Goal: Navigation & Orientation: Understand site structure

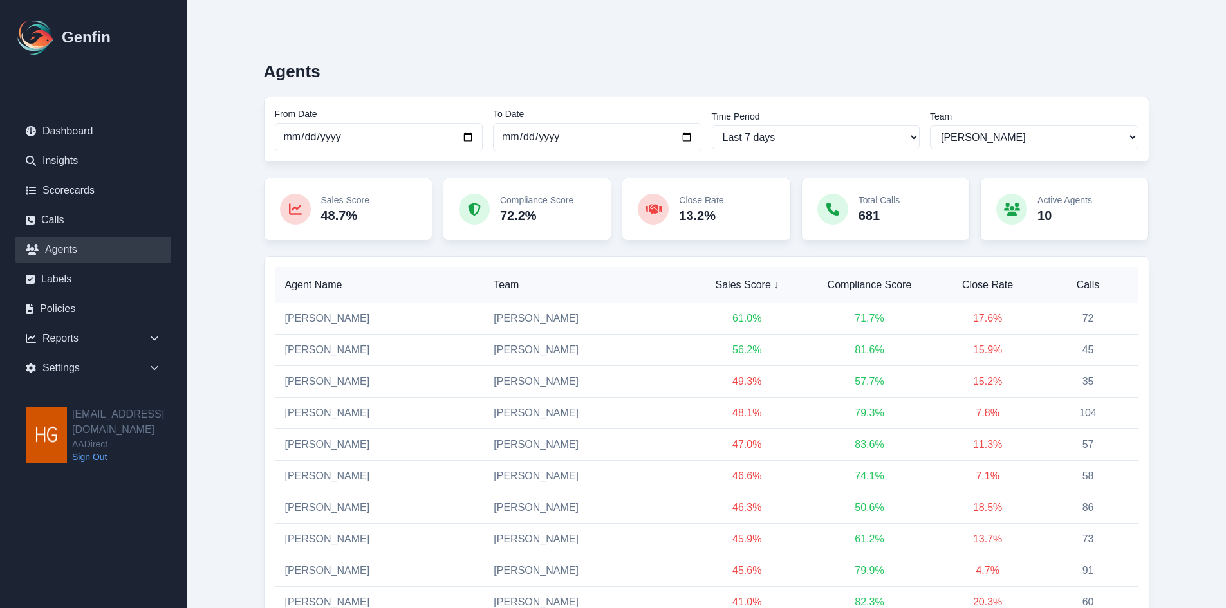
select select "2"
click at [985, 136] on select "All Teams [PERSON_NAME] Support" at bounding box center [1034, 138] width 209 height 24
click at [930, 126] on select "All Teams [PERSON_NAME] Support" at bounding box center [1034, 138] width 209 height 24
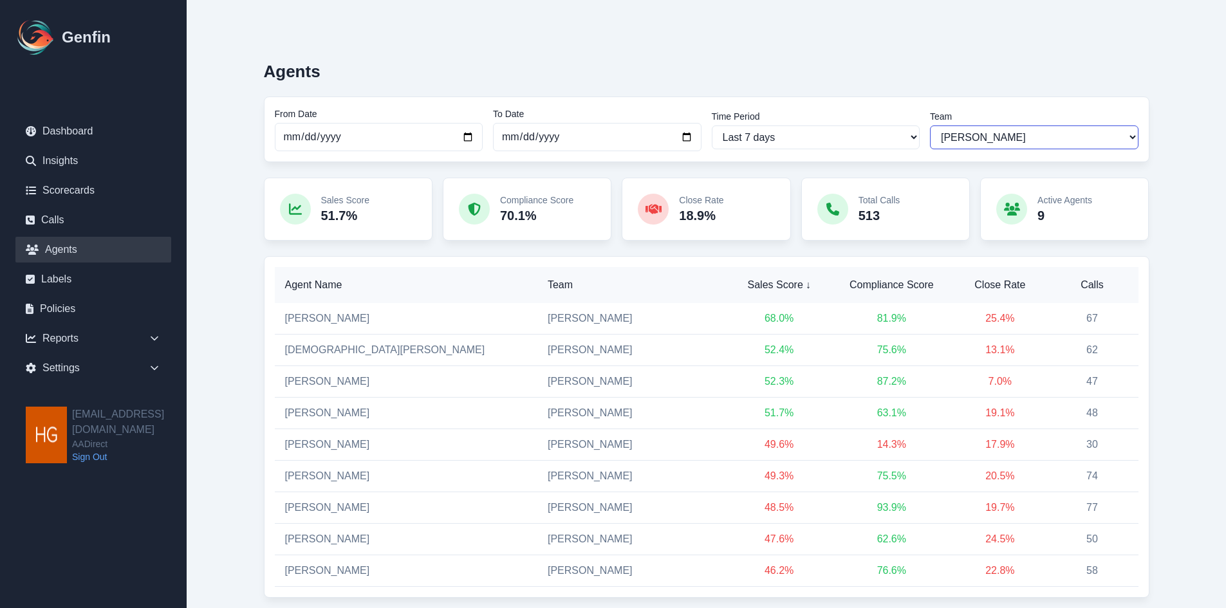
click at [980, 136] on select "All Teams [PERSON_NAME] Support" at bounding box center [1034, 138] width 209 height 24
click at [930, 126] on select "All Teams [PERSON_NAME] Support" at bounding box center [1034, 138] width 209 height 24
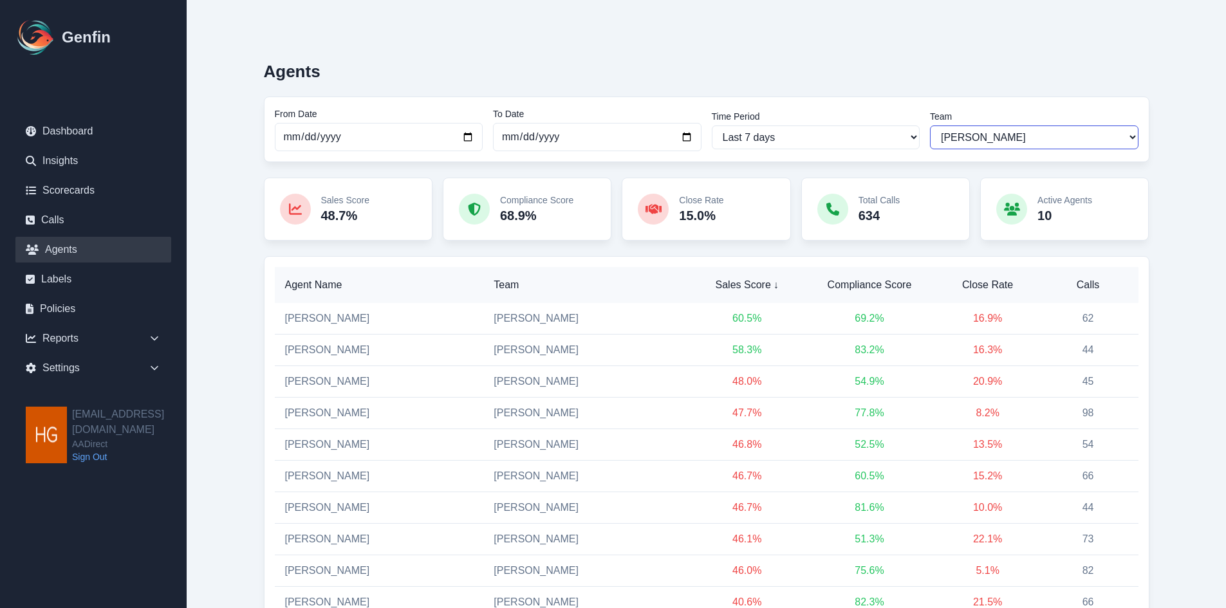
click at [980, 134] on select "All Teams [PERSON_NAME] Support" at bounding box center [1034, 138] width 209 height 24
click at [930, 126] on select "All Teams [PERSON_NAME] Support" at bounding box center [1034, 138] width 209 height 24
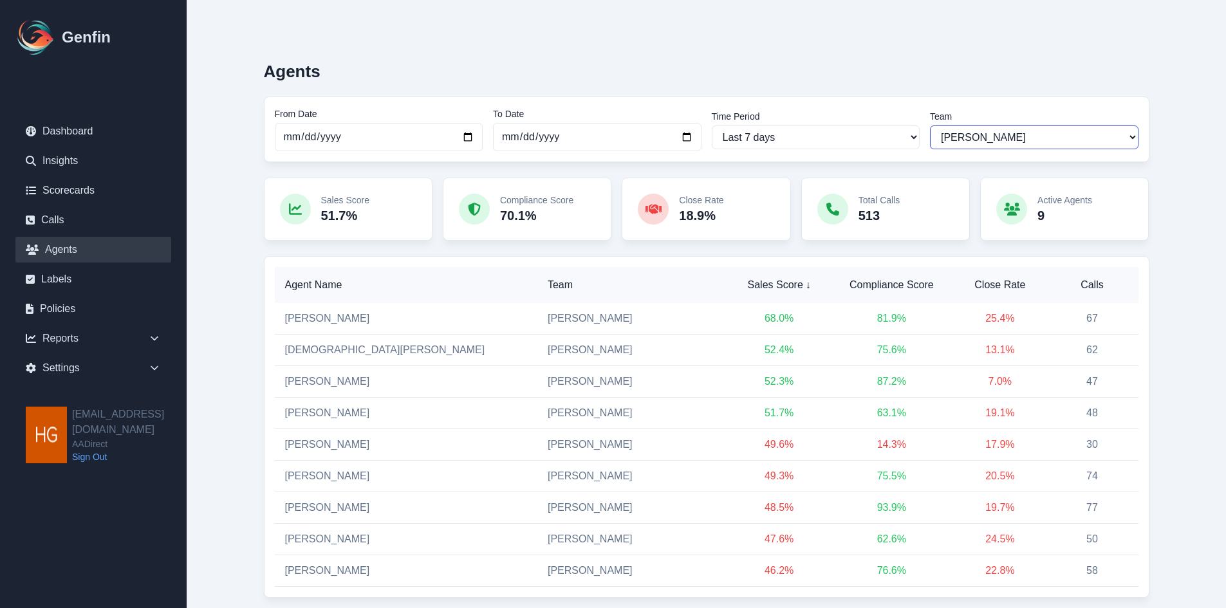
click at [992, 133] on select "All Teams [PERSON_NAME] Support" at bounding box center [1034, 138] width 209 height 24
select select "2"
click at [930, 126] on select "All Teams [PERSON_NAME] Support" at bounding box center [1034, 138] width 209 height 24
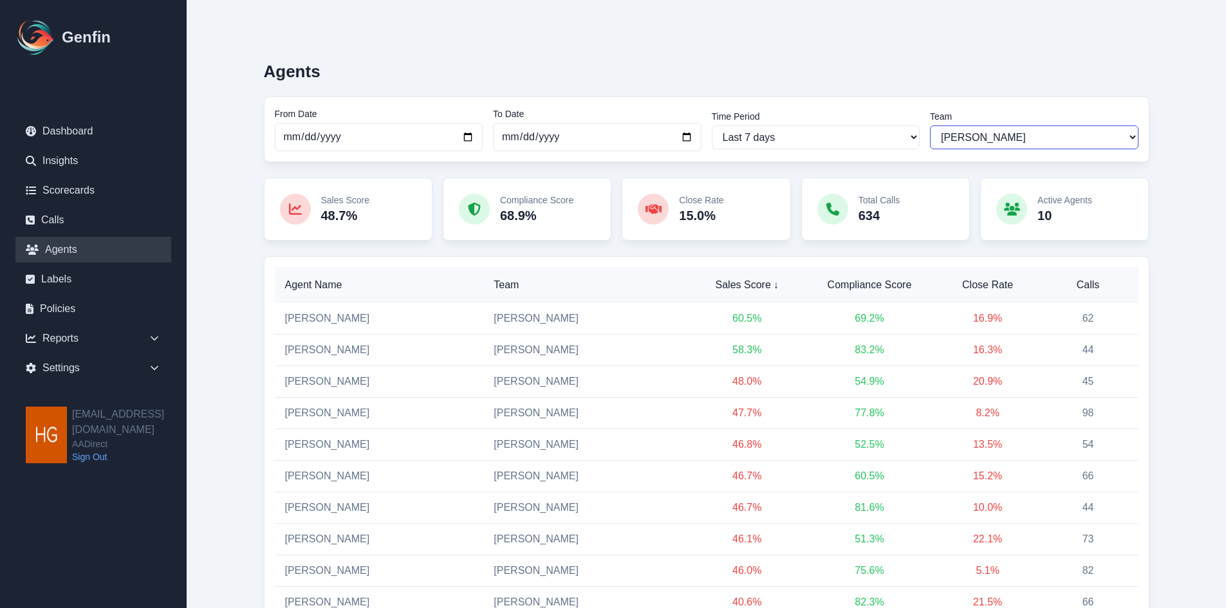
click at [993, 137] on select "All Teams [PERSON_NAME] Support" at bounding box center [1034, 138] width 209 height 24
select select
click at [930, 126] on select "All Teams [PERSON_NAME] Support" at bounding box center [1034, 138] width 209 height 24
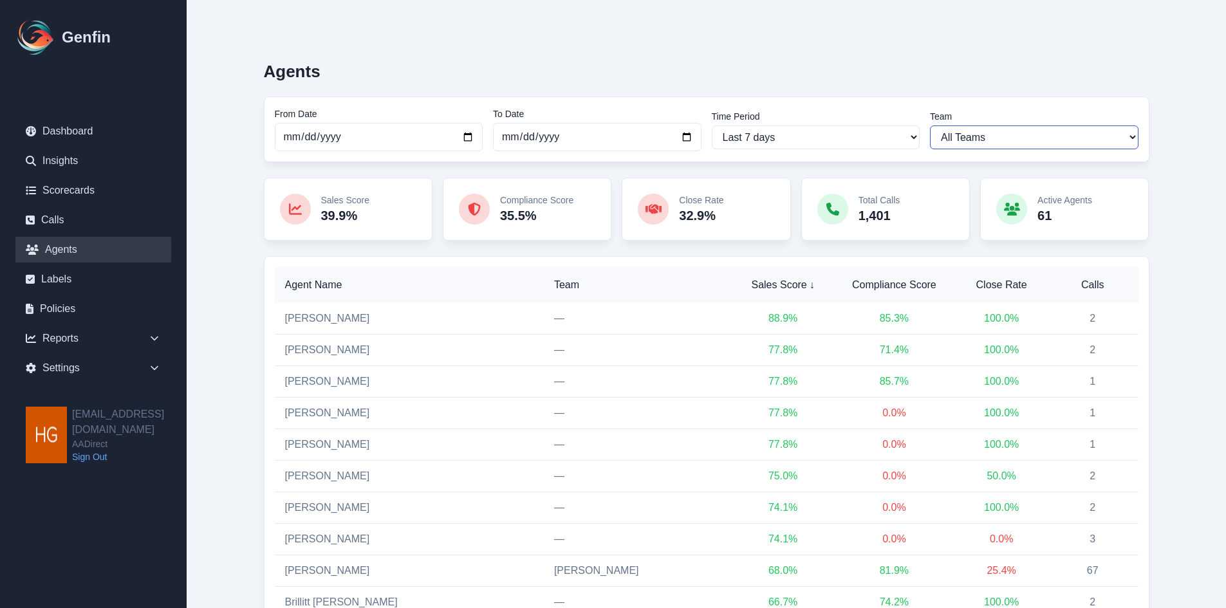
click at [999, 137] on select "All Teams [PERSON_NAME] Support" at bounding box center [1034, 138] width 209 height 24
click at [930, 126] on select "All Teams [PERSON_NAME] Support" at bounding box center [1034, 138] width 209 height 24
click at [57, 281] on link "Labels" at bounding box center [93, 279] width 156 height 26
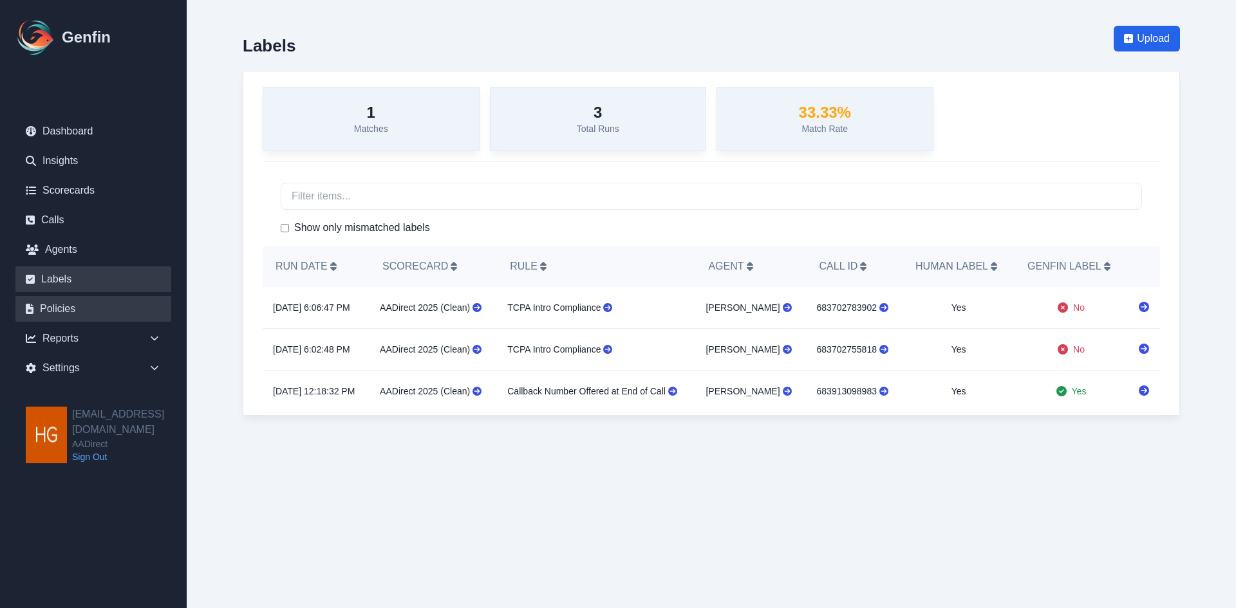
click at [62, 309] on link "Policies" at bounding box center [93, 309] width 156 height 26
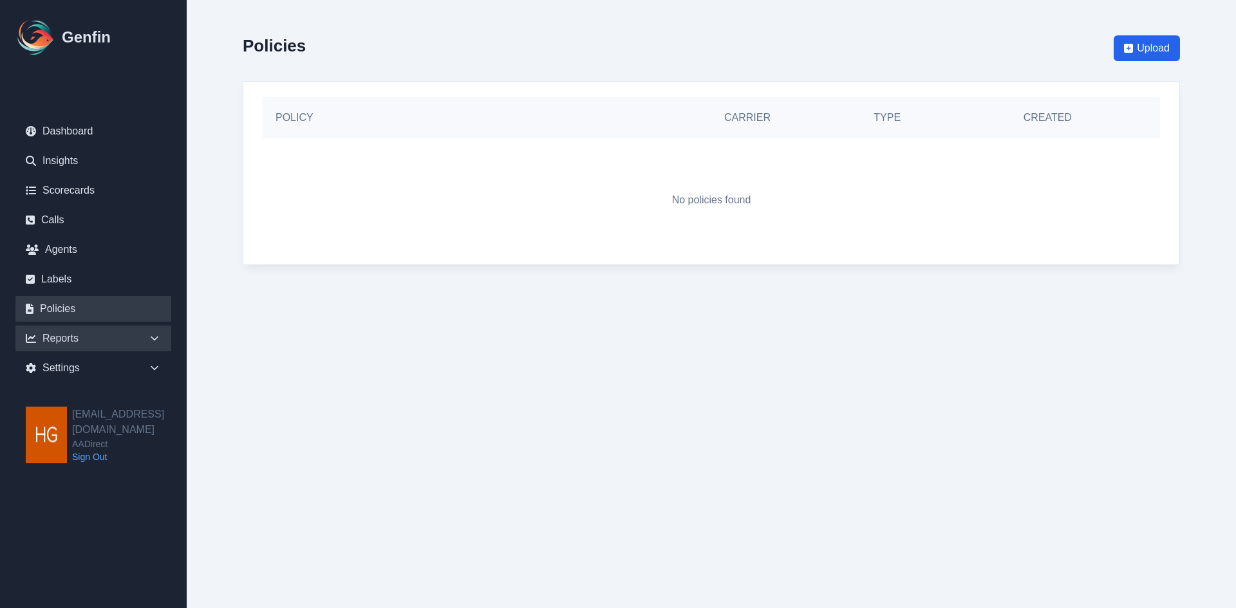
click at [46, 336] on div "Reports" at bounding box center [93, 339] width 156 height 26
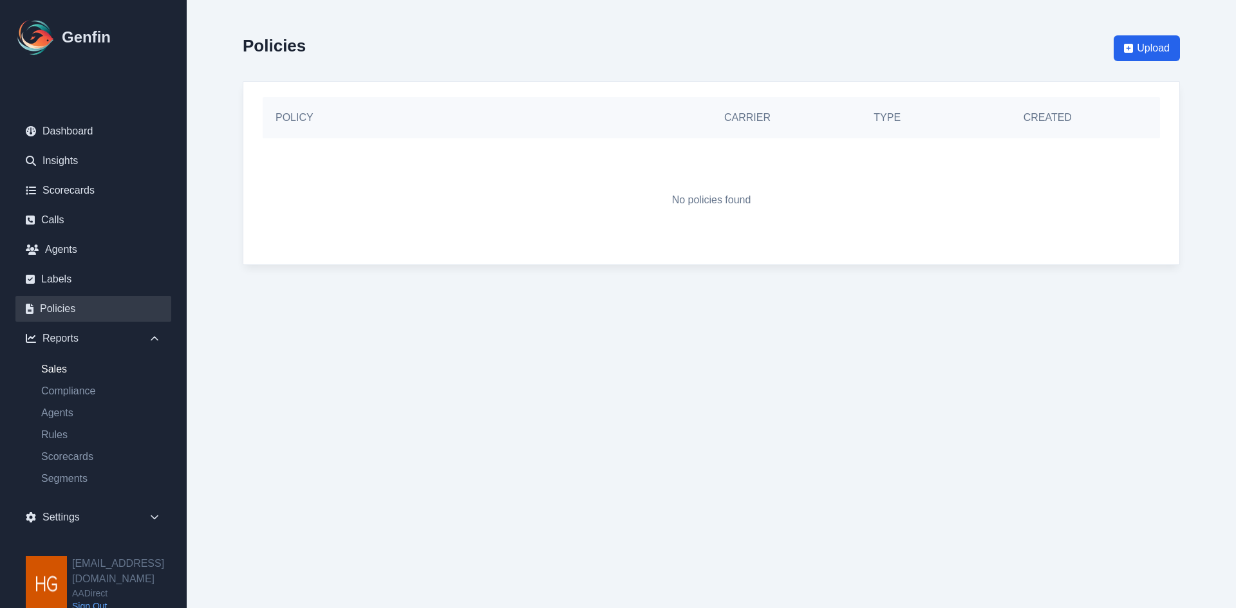
click at [57, 373] on link "Sales" at bounding box center [101, 369] width 140 height 15
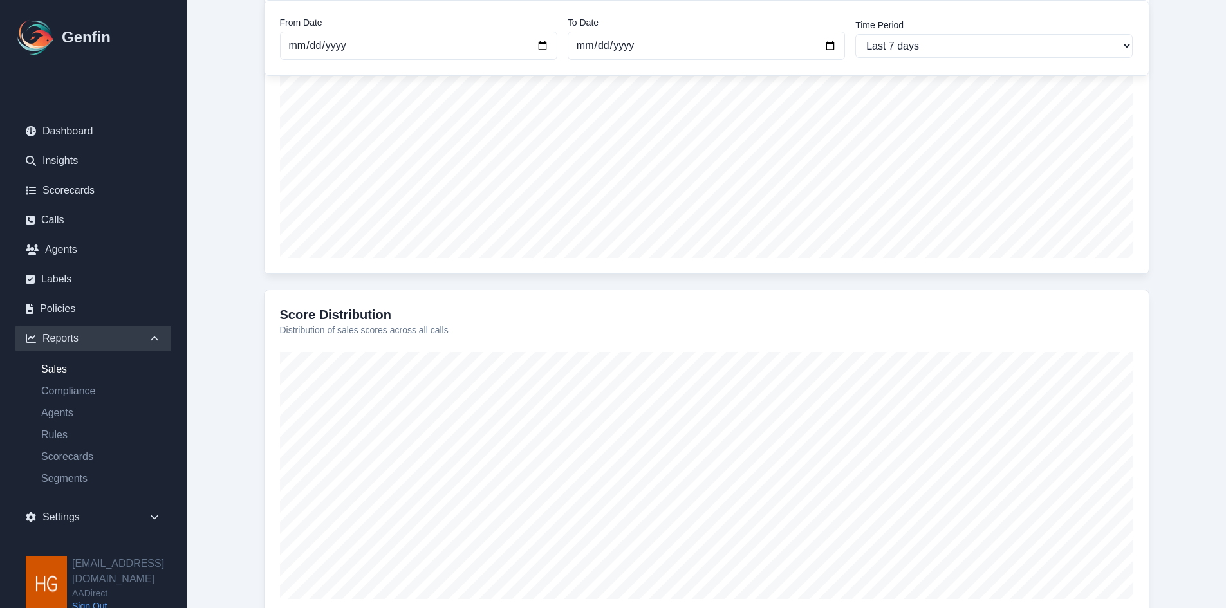
scroll to position [451, 0]
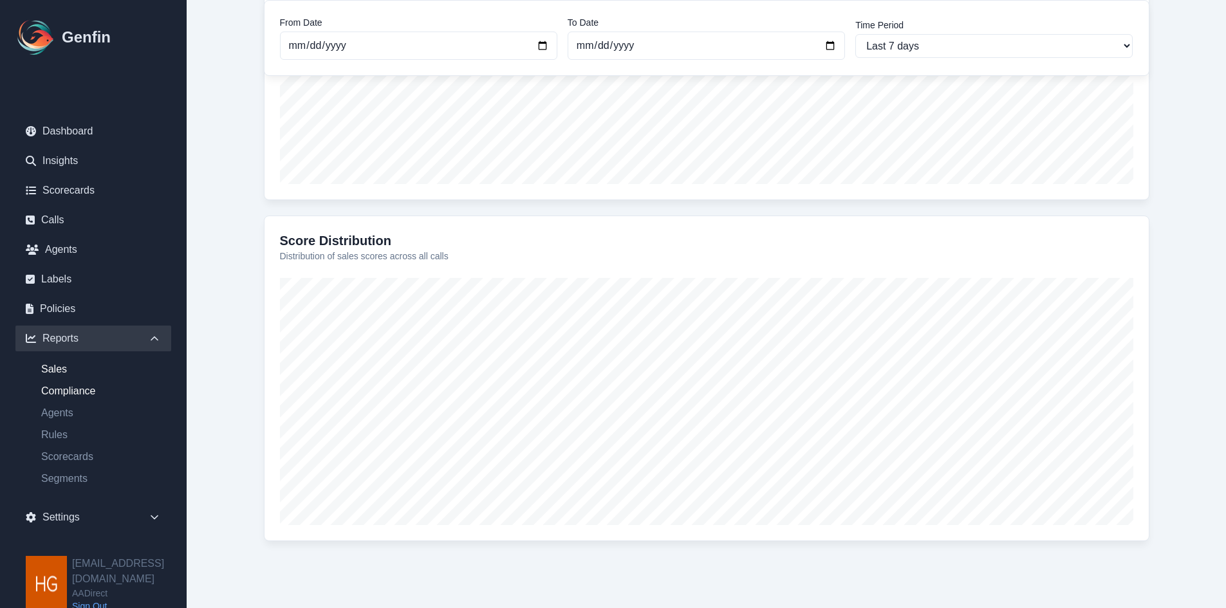
click at [61, 388] on link "Compliance" at bounding box center [101, 391] width 140 height 15
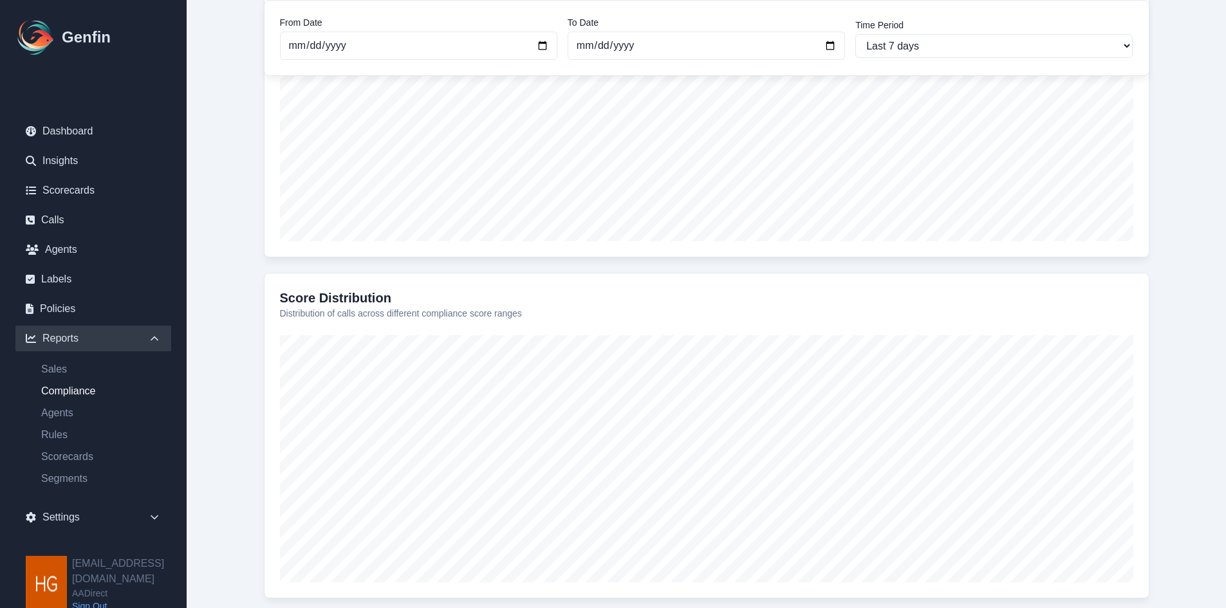
scroll to position [373, 0]
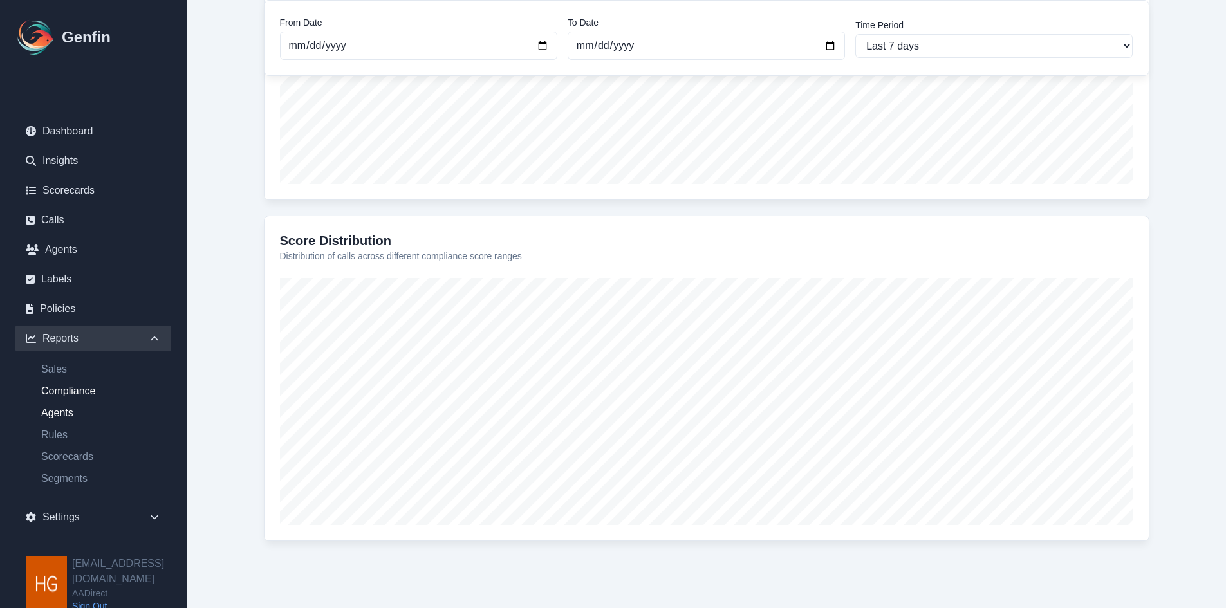
click at [61, 413] on link "Agents" at bounding box center [101, 412] width 140 height 15
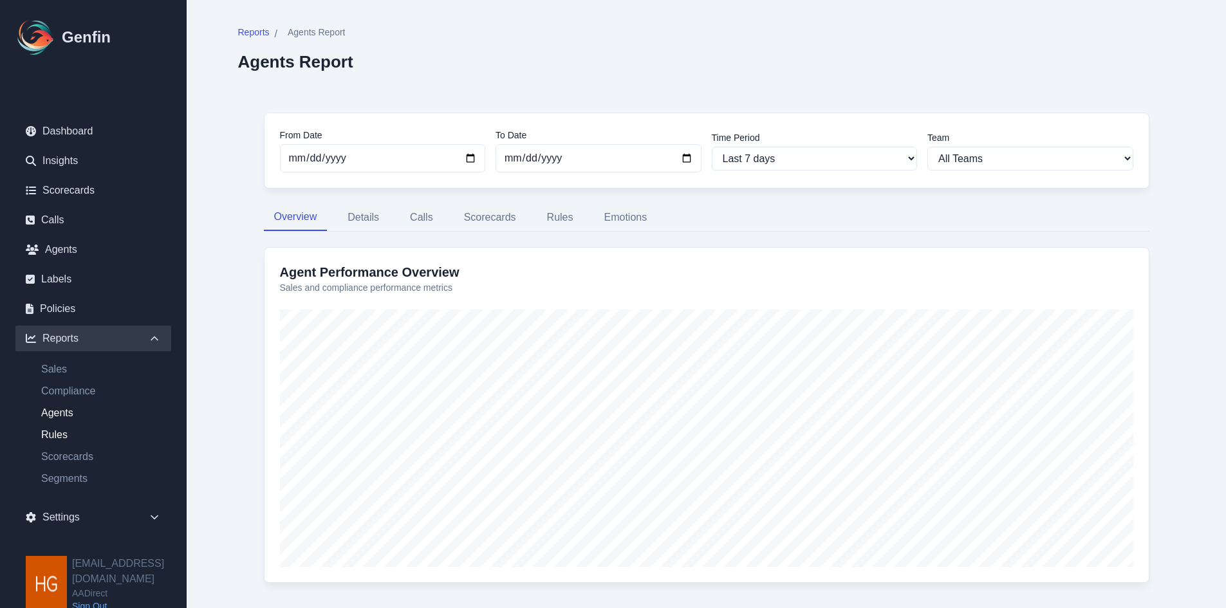
click at [54, 433] on link "Rules" at bounding box center [101, 434] width 140 height 15
select select "14"
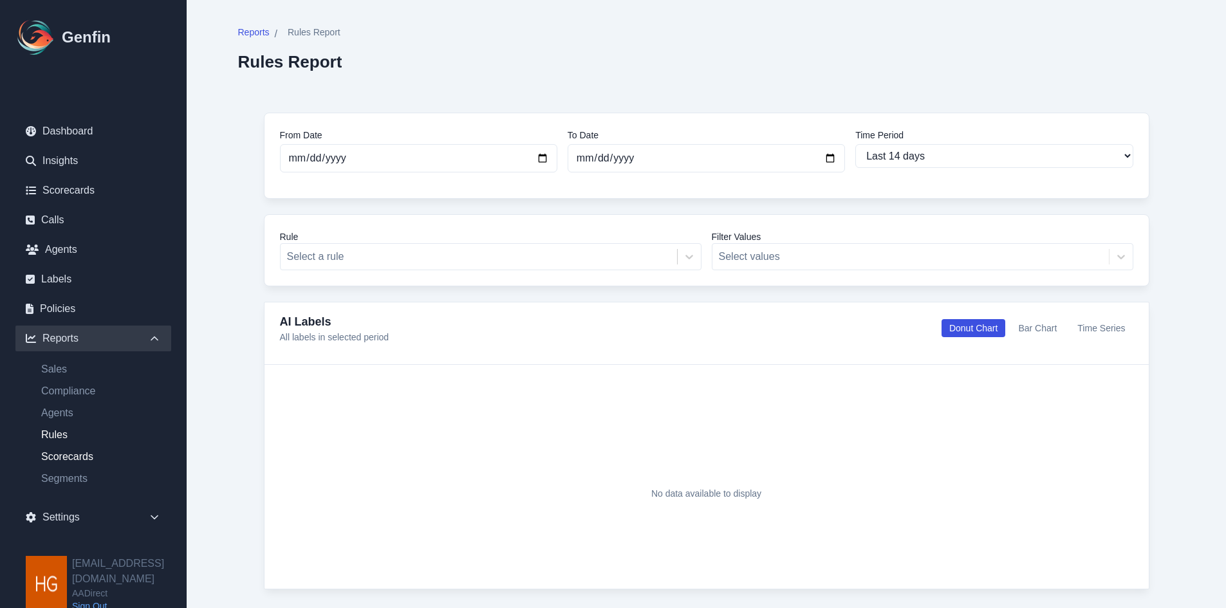
click at [64, 456] on link "Scorecards" at bounding box center [101, 456] width 140 height 15
select select "14"
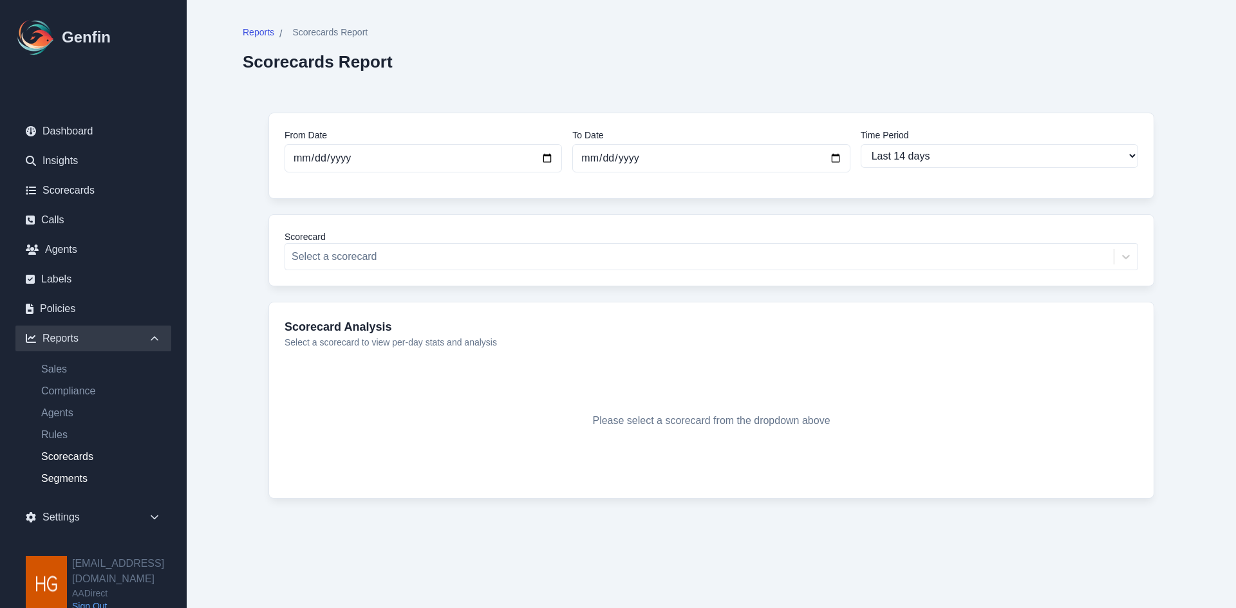
click at [55, 474] on link "Segments" at bounding box center [101, 478] width 140 height 15
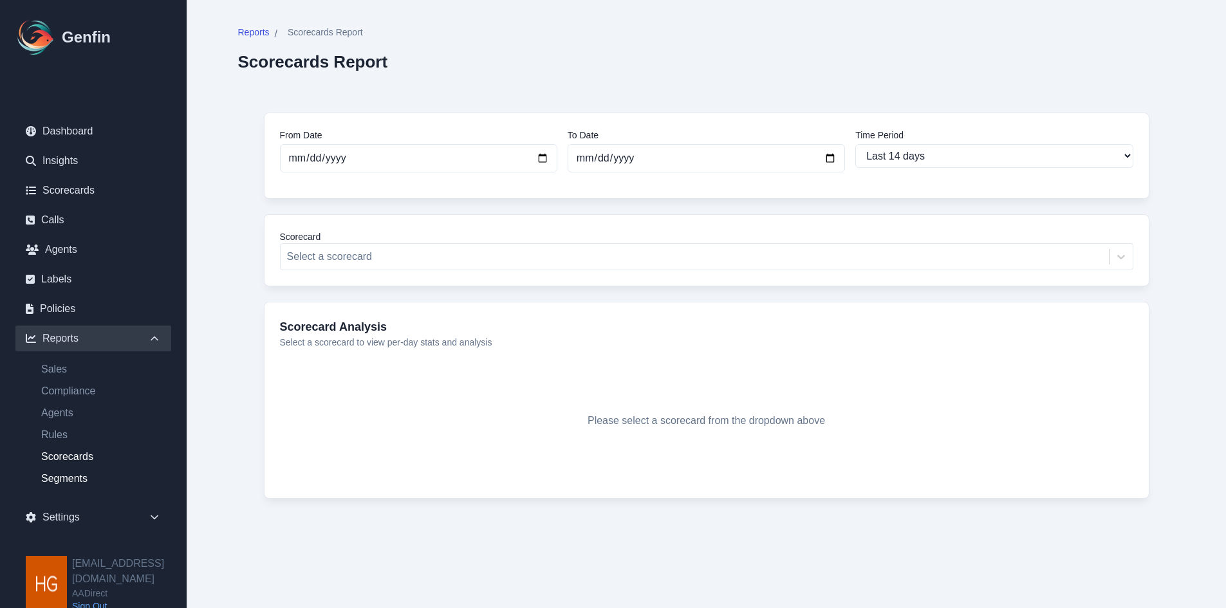
select select "14"
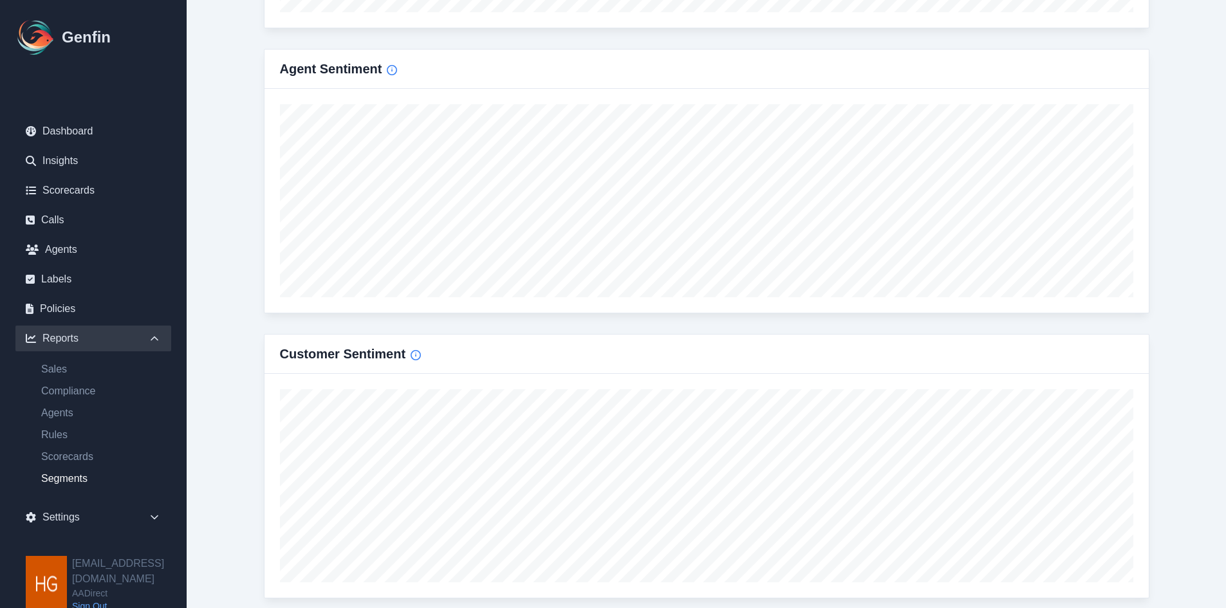
scroll to position [1350, 0]
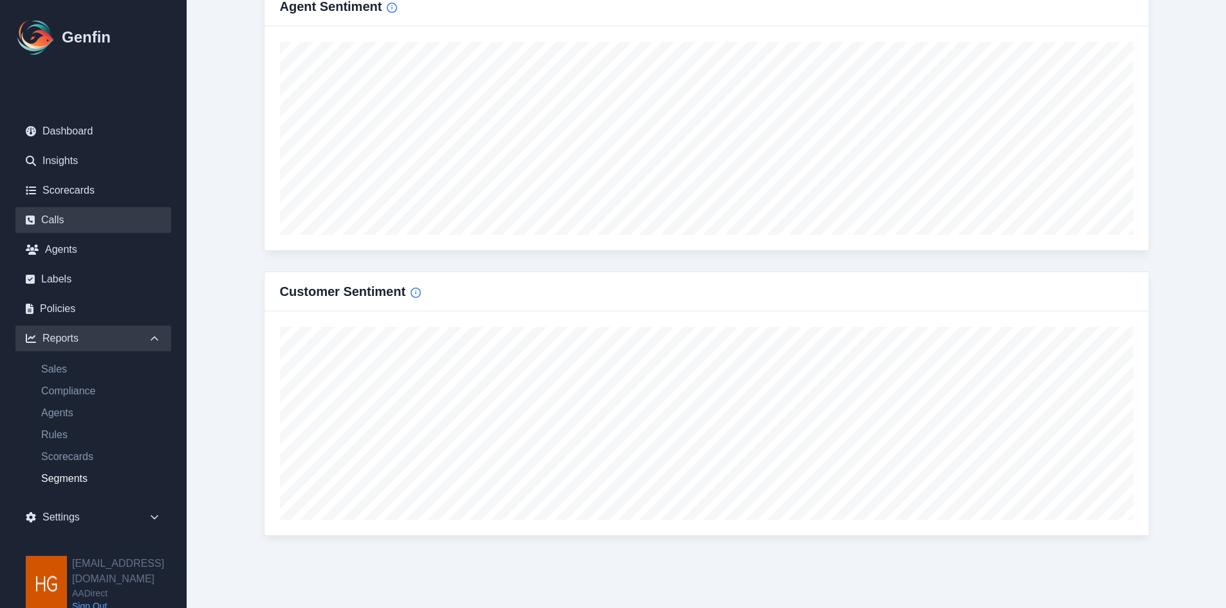
click at [46, 218] on link "Calls" at bounding box center [93, 220] width 156 height 26
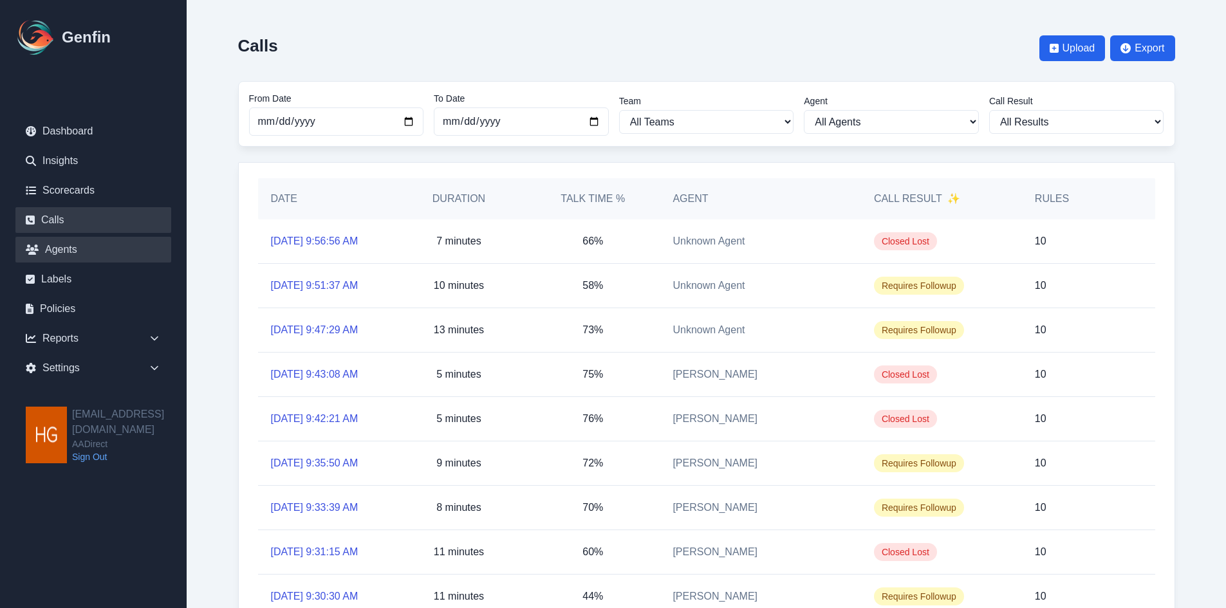
click at [62, 250] on link "Agents" at bounding box center [93, 250] width 156 height 26
